Goal: Task Accomplishment & Management: Manage account settings

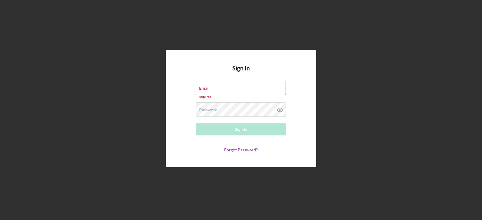
click at [220, 89] on div "Email Required" at bounding box center [241, 90] width 90 height 18
click at [220, 89] on input "Email" at bounding box center [241, 88] width 90 height 14
type input "[EMAIL_ADDRESS][DOMAIN_NAME]"
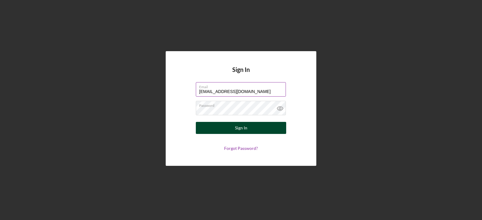
click at [232, 125] on button "Sign In" at bounding box center [241, 128] width 90 height 12
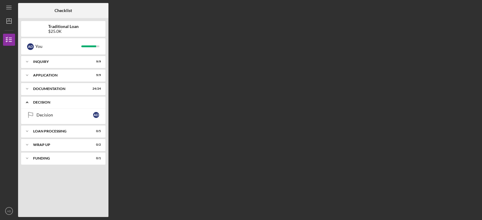
click at [80, 106] on div "Icon/Expander Decision 0 / 1" at bounding box center [63, 102] width 84 height 12
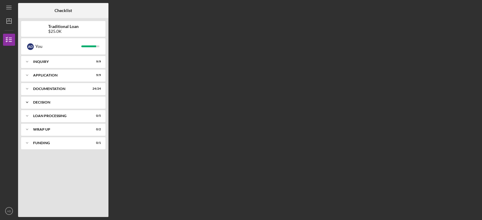
click at [80, 105] on div "Icon/Expander Decision 0 / 1" at bounding box center [63, 102] width 84 height 12
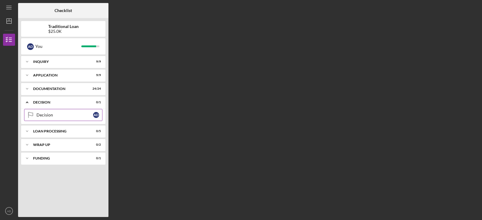
click at [64, 115] on div "Decision" at bounding box center [64, 115] width 57 height 5
